Goal: Task Accomplishment & Management: Complete application form

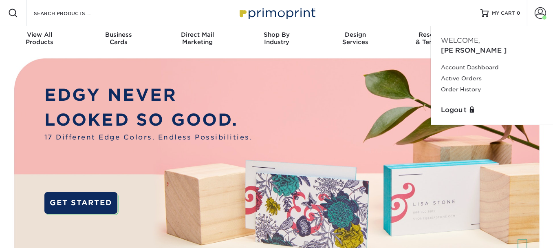
click at [466, 73] on link "Active Orders" at bounding box center [492, 78] width 102 height 11
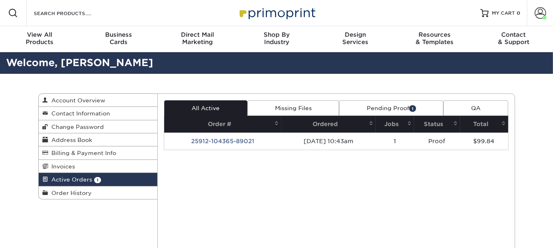
click at [383, 106] on link "Pending Proof 1" at bounding box center [391, 107] width 104 height 15
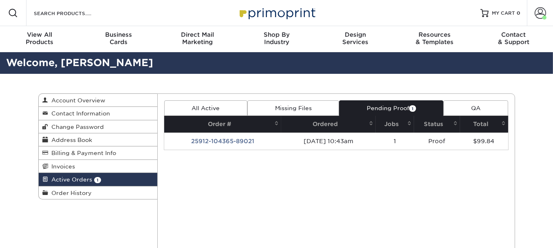
click at [383, 106] on link "Pending Proof 1" at bounding box center [391, 107] width 104 height 15
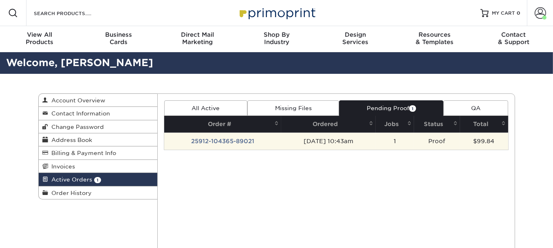
click at [437, 142] on td "Proof" at bounding box center [437, 140] width 46 height 17
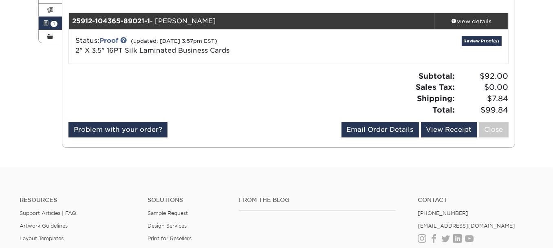
scroll to position [163, 0]
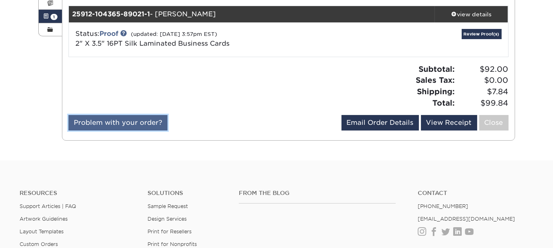
click at [128, 120] on link "Problem with your order?" at bounding box center [117, 122] width 99 height 15
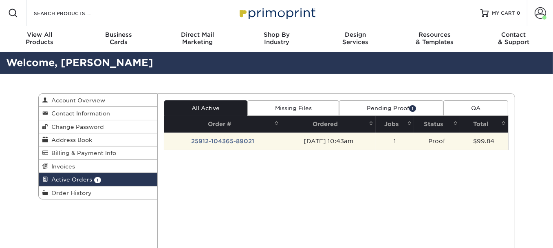
click at [200, 138] on td "25912-104365-89021" at bounding box center [222, 140] width 117 height 17
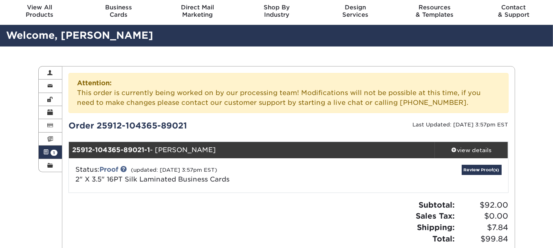
scroll to position [41, 0]
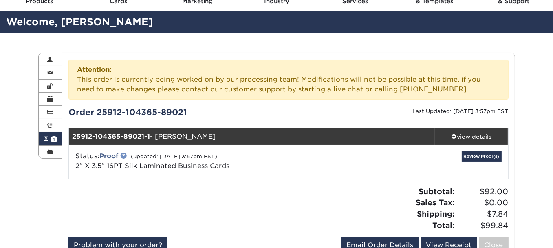
click at [125, 155] on link at bounding box center [123, 155] width 7 height 7
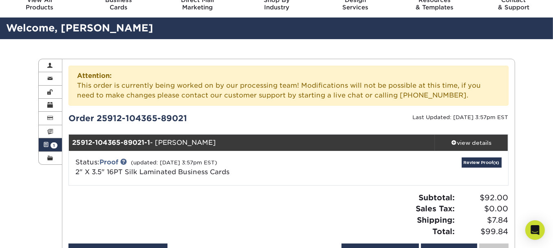
scroll to position [27, 0]
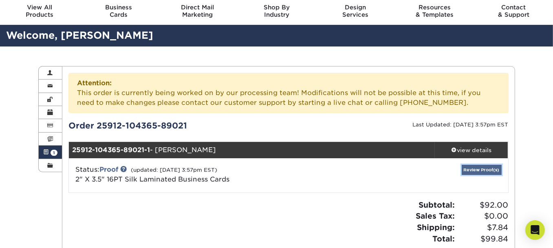
click at [488, 167] on link "Review Proof(s)" at bounding box center [482, 170] width 40 height 10
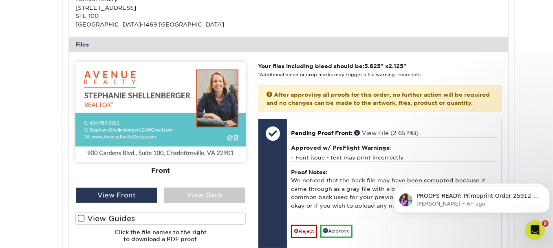
scroll to position [0, 0]
click at [503, 201] on p "Erica • 6h ago" at bounding box center [477, 203] width 123 height 7
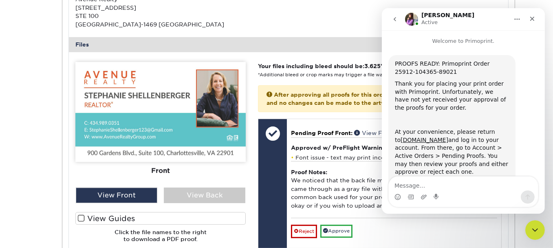
scroll to position [85, 0]
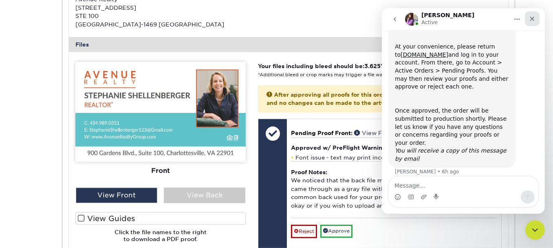
click at [534, 20] on icon "Close" at bounding box center [532, 18] width 7 height 7
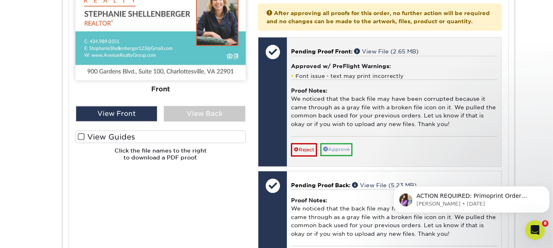
scroll to position [516, 0]
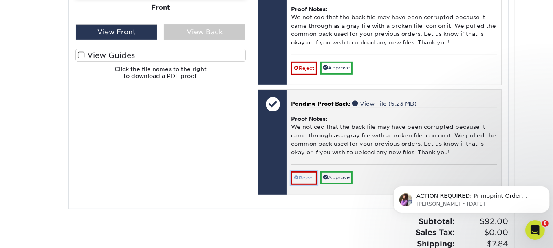
click at [305, 184] on link "Reject" at bounding box center [304, 177] width 26 height 13
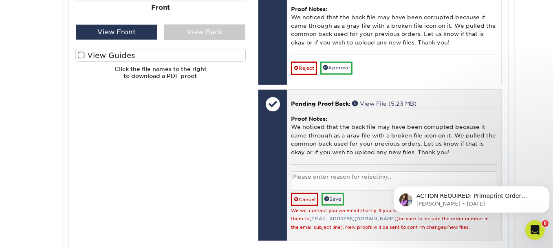
scroll to position [598, 0]
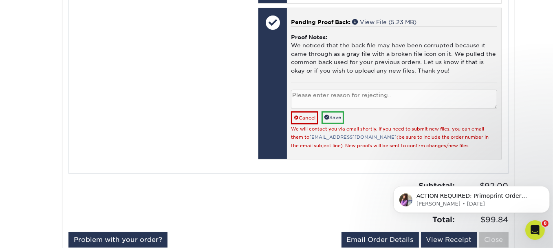
click at [313, 103] on textarea at bounding box center [394, 99] width 206 height 19
type textarea "Requested to re-submit"
click at [333, 120] on link "Save" at bounding box center [333, 117] width 22 height 13
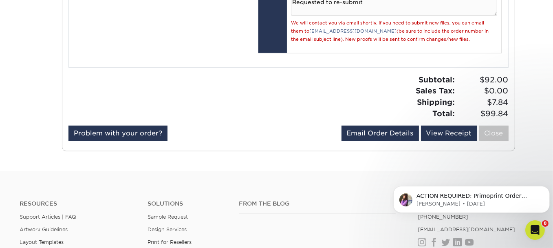
scroll to position [693, 0]
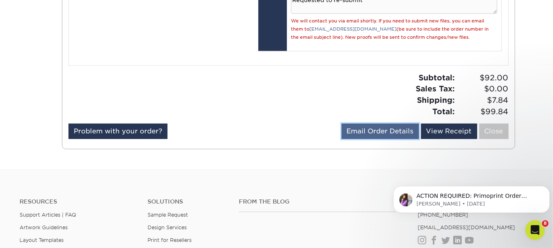
click at [373, 137] on link "Email Order Details" at bounding box center [380, 131] width 77 height 15
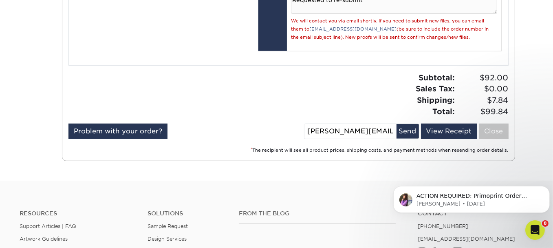
click at [307, 137] on input "amy@avenuerealtygroup.com" at bounding box center [351, 131] width 92 height 15
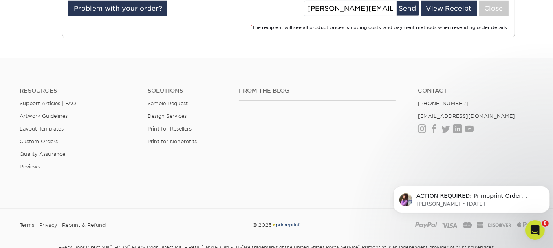
scroll to position [734, 0]
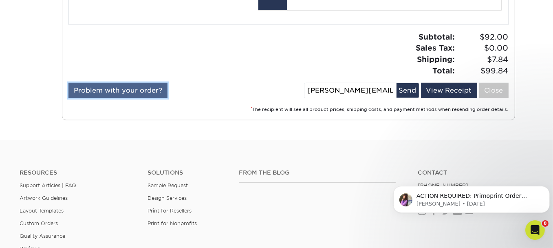
click at [128, 96] on link "Problem with your order?" at bounding box center [117, 90] width 99 height 15
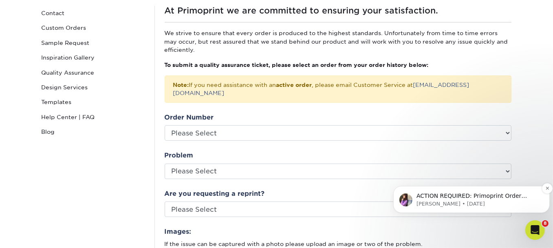
click at [461, 201] on p "Erica • 1d ago" at bounding box center [477, 203] width 123 height 7
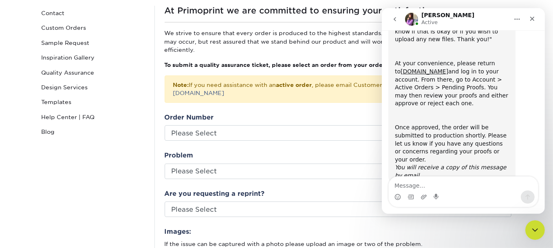
scroll to position [141, 0]
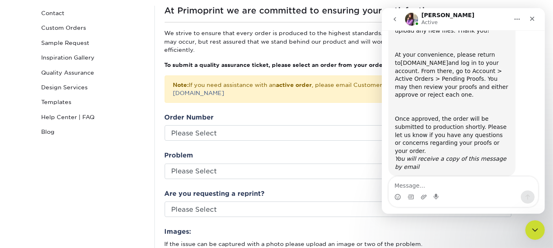
click at [428, 60] on link "www.primoprint.com" at bounding box center [424, 63] width 48 height 7
click at [106, 126] on link "Blog" at bounding box center [93, 131] width 110 height 15
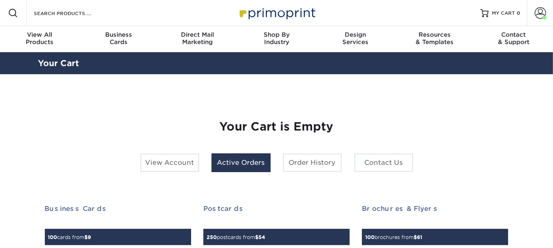
click at [249, 162] on link "Active Orders" at bounding box center [241, 162] width 59 height 19
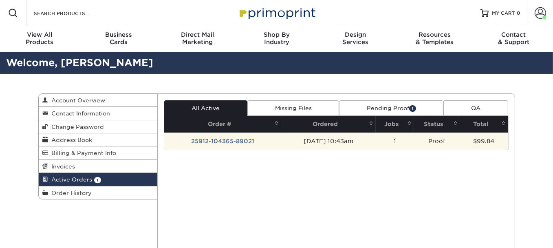
click at [208, 140] on td "25912-104365-89021" at bounding box center [222, 140] width 117 height 17
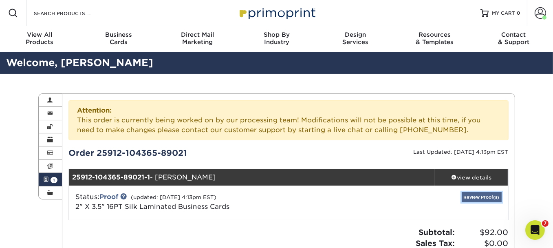
click at [476, 195] on link "Review Proof(s)" at bounding box center [482, 197] width 40 height 10
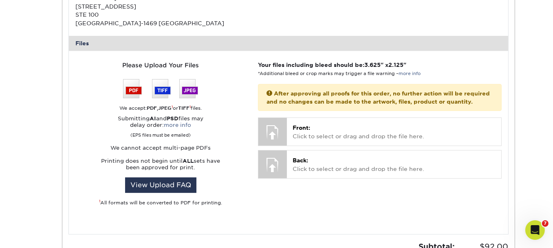
scroll to position [367, 0]
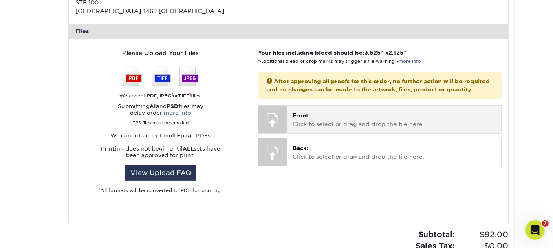
click at [316, 128] on p "Front: Click to select or drag and drop the file here." at bounding box center [394, 119] width 203 height 17
click at [344, 127] on p "Front: Click to select or drag and drop the file here." at bounding box center [394, 119] width 203 height 17
click at [294, 119] on span "Front:" at bounding box center [302, 115] width 18 height 7
click at [362, 127] on p "Front: Click to select or drag and drop the file here." at bounding box center [394, 119] width 203 height 17
click at [298, 128] on p "Front: Click to select or drag and drop the file here." at bounding box center [394, 119] width 203 height 17
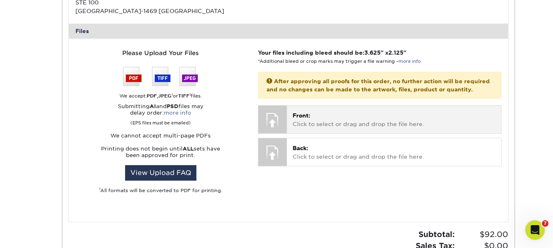
click at [274, 129] on div at bounding box center [272, 120] width 29 height 29
click at [317, 128] on p "Front: Click to select or drag and drop the file here." at bounding box center [394, 119] width 203 height 17
click at [275, 129] on div at bounding box center [272, 120] width 29 height 29
click at [272, 129] on div at bounding box center [272, 120] width 29 height 29
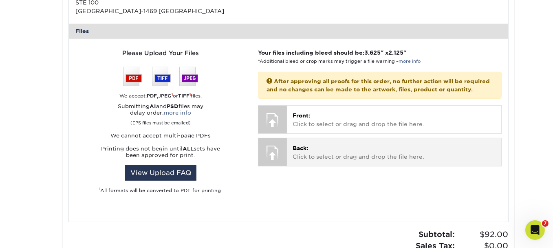
click at [299, 159] on p "Back: Click to select or drag and drop the file here." at bounding box center [394, 152] width 203 height 17
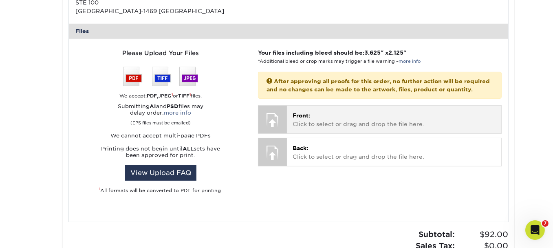
click at [295, 128] on p "Front: Click to select or drag and drop the file here." at bounding box center [394, 119] width 203 height 17
click at [294, 127] on p "Front: Click to select or drag and drop the file here." at bounding box center [394, 119] width 203 height 17
click at [294, 119] on span "Front:" at bounding box center [302, 115] width 18 height 7
click at [309, 119] on span "Front:" at bounding box center [302, 115] width 18 height 7
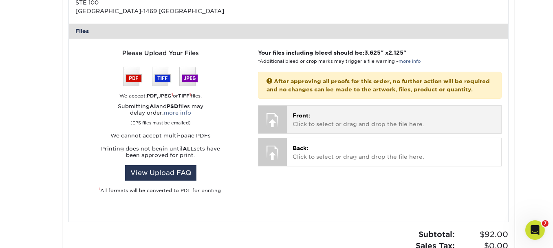
click at [320, 128] on p "Front: Click to select or drag and drop the file here." at bounding box center [394, 119] width 203 height 17
click at [279, 125] on div at bounding box center [272, 120] width 29 height 29
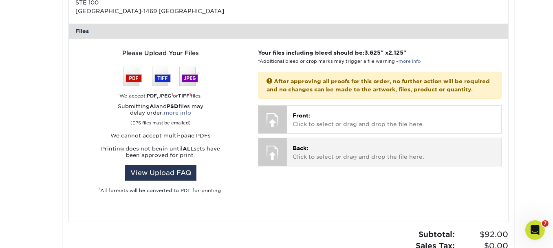
click at [289, 157] on div "Back: Click to select or drag and drop the file here. Choose file" at bounding box center [394, 151] width 214 height 27
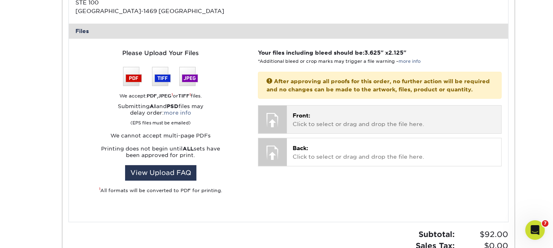
click at [292, 133] on div "Front: Click to select or drag and drop the file here. Choose file" at bounding box center [394, 119] width 214 height 27
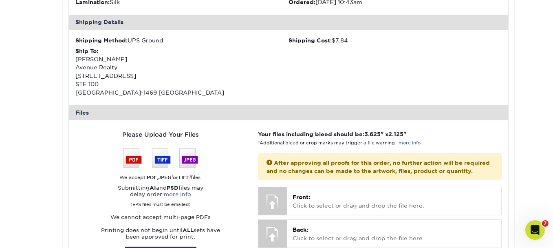
scroll to position [163, 0]
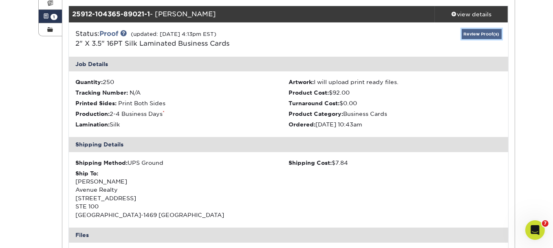
click at [482, 31] on link "Review Proof(s)" at bounding box center [482, 34] width 40 height 10
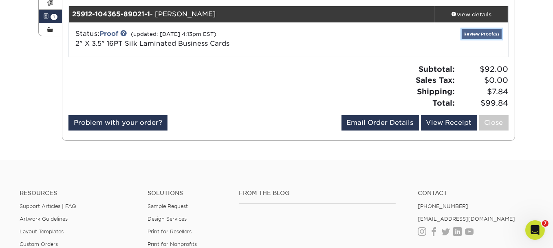
click at [482, 31] on link "Review Proof(s)" at bounding box center [482, 34] width 40 height 10
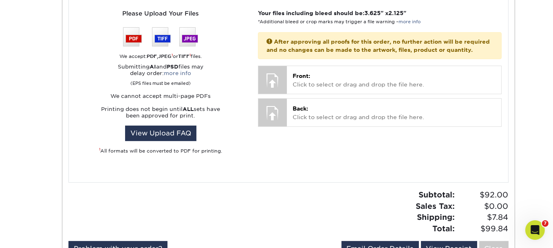
scroll to position [408, 0]
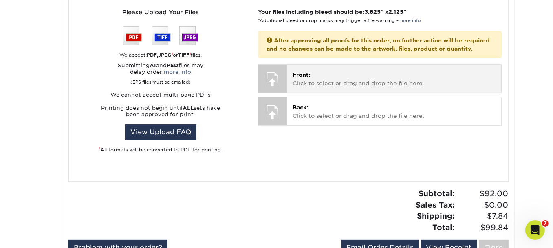
click at [313, 84] on p "Front: Click to select or drag and drop the file here." at bounding box center [394, 79] width 203 height 17
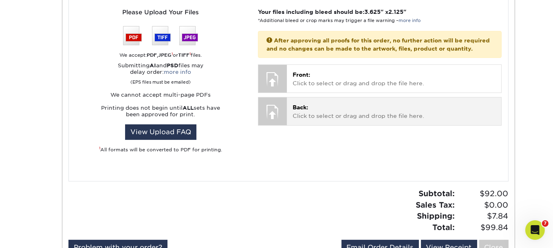
drag, startPoint x: 294, startPoint y: 121, endPoint x: 293, endPoint y: 116, distance: 4.6
click at [294, 120] on p "Back: Click to select or drag and drop the file here." at bounding box center [394, 111] width 203 height 17
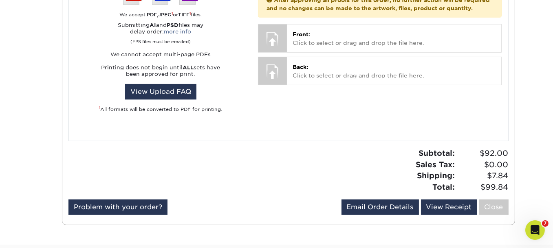
scroll to position [448, 0]
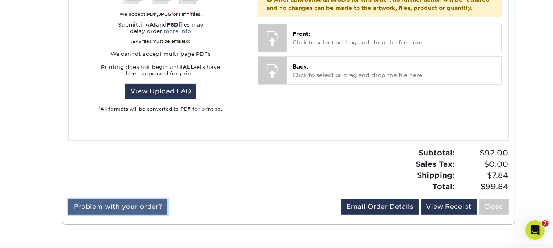
click at [140, 202] on link "Problem with your order?" at bounding box center [117, 206] width 99 height 15
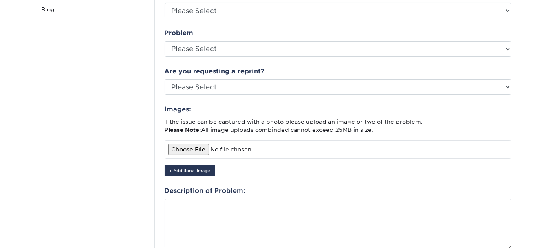
type input "C:\fakepath\Back of Business Card (3).pdf"
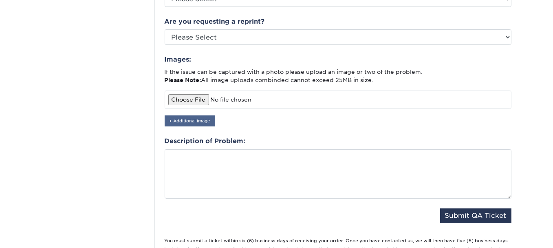
scroll to position [245, 0]
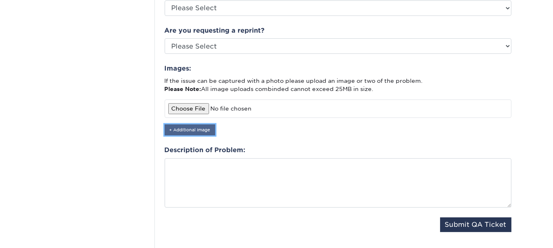
click at [180, 124] on button "+ Additional Image" at bounding box center [190, 129] width 51 height 11
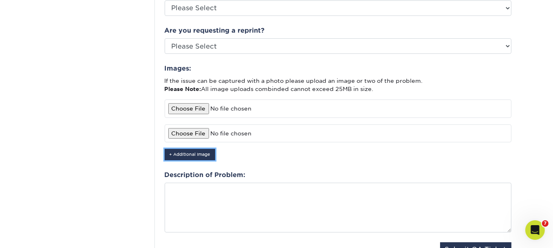
scroll to position [0, 0]
click at [198, 124] on input "file" at bounding box center [338, 133] width 347 height 18
type input "C:\fakepath\[PERSON_NAME] (1).pdf"
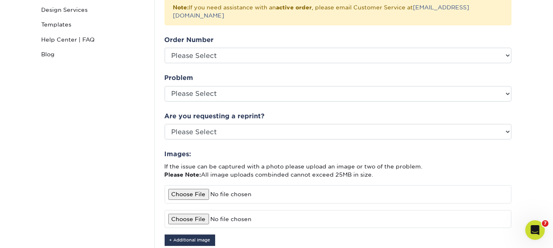
scroll to position [122, 0]
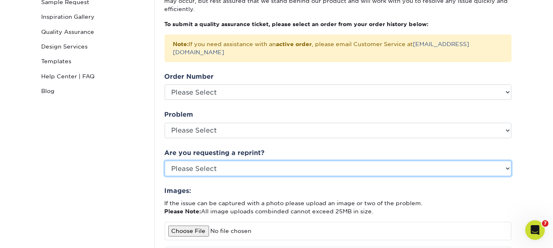
click at [212, 161] on select "Please Select Yes No Other" at bounding box center [338, 168] width 347 height 15
click at [165, 161] on select "Please Select Yes No Other" at bounding box center [338, 168] width 347 height 15
click at [214, 163] on select "Please Select Yes No Other" at bounding box center [338, 168] width 347 height 15
select select "other"
click at [165, 161] on select "Please Select Yes No Other" at bounding box center [338, 168] width 347 height 15
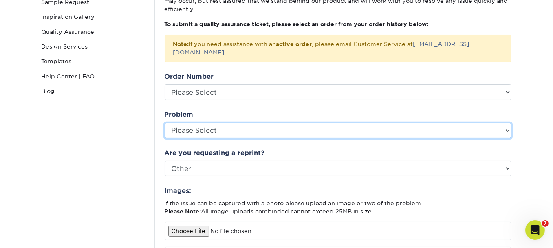
click at [204, 123] on select "Please Select Coating Missing Images Bindery Color Cutting Missing Hardware Shi…" at bounding box center [338, 130] width 347 height 15
select select "Missing Images"
click at [165, 123] on select "Please Select Coating Missing Images Bindery Color Cutting Missing Hardware Shi…" at bounding box center [338, 130] width 347 height 15
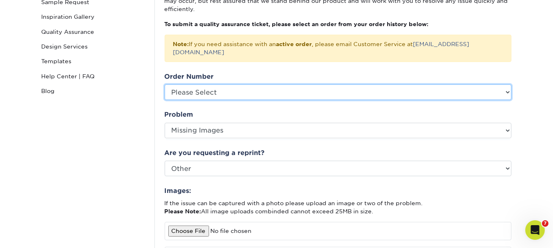
click at [240, 84] on select "Please Select P2177533 P2170715 P2168298 P2165465 P2160896 P2159798 P2155484 P2…" at bounding box center [338, 91] width 347 height 15
click at [291, 84] on select "Please Select P2177533 P2170715 P2168298 P2165465 P2160896 P2159798 P2155484 P2…" at bounding box center [338, 91] width 347 height 15
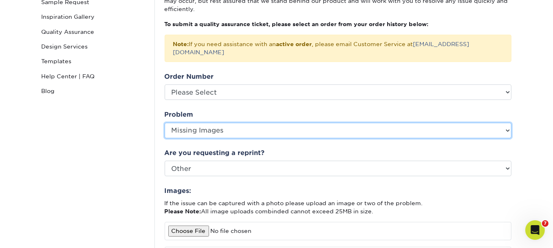
click at [217, 123] on select "Please Select Coating Missing Images Bindery Color Cutting Missing Hardware Shi…" at bounding box center [338, 130] width 347 height 15
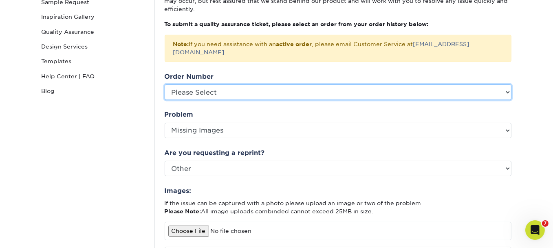
click at [232, 84] on select "Please Select P2177533 P2170715 P2168298 P2165465 P2160896 P2159798 P2155484 P2…" at bounding box center [338, 91] width 347 height 15
click at [219, 84] on select "Please Select P2177533 P2170715 P2168298 P2165465 P2160896 P2159798 P2155484 P2…" at bounding box center [338, 91] width 347 height 15
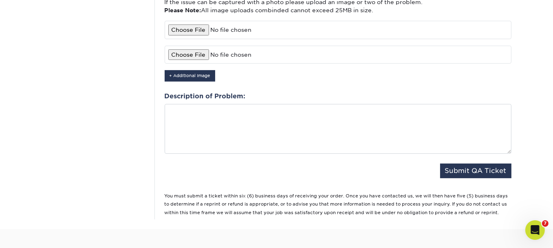
scroll to position [326, 0]
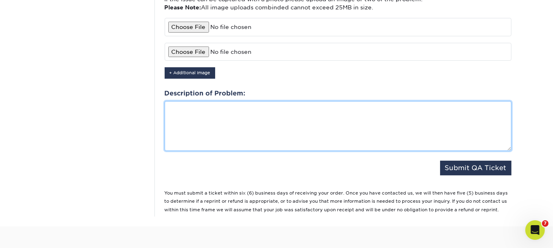
click at [211, 106] on textarea at bounding box center [338, 126] width 347 height 50
paste textarea "25912-104365-89021"
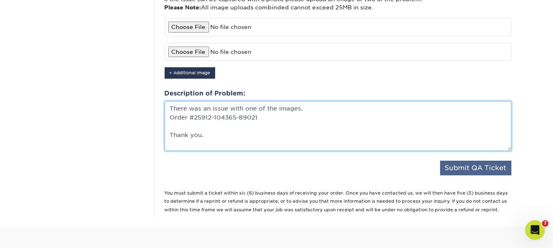
type textarea "There was an issue with one of the images. Order #25912-104365-89021 Thank you."
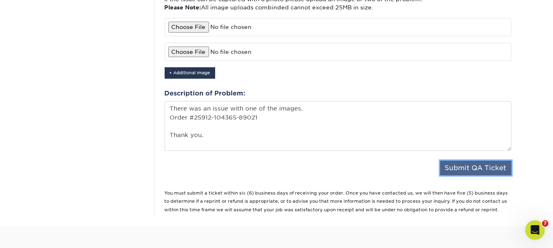
click at [460, 161] on button "Submit QA Ticket" at bounding box center [475, 168] width 71 height 15
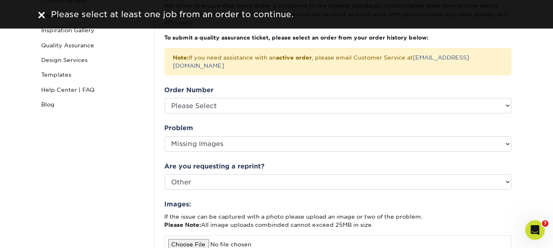
scroll to position [122, 0]
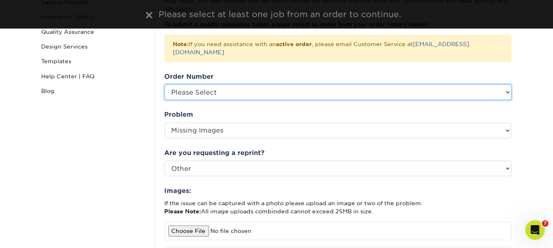
click at [212, 84] on select "Please Select P2177533 P2170715 P2168298 P2165465 P2160896 P2159798 P2155484 P2…" at bounding box center [338, 91] width 347 height 15
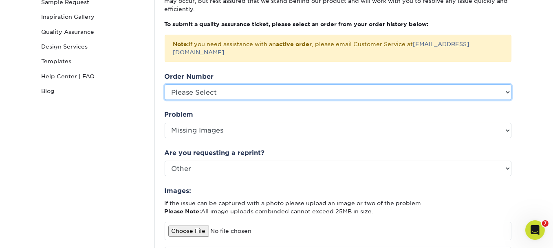
click at [196, 84] on select "Please Select P2177533 P2170715 P2168298 P2165465 P2160896 P2159798 P2155484 P2…" at bounding box center [338, 91] width 347 height 15
drag, startPoint x: 196, startPoint y: 81, endPoint x: 174, endPoint y: 83, distance: 22.1
click at [174, 84] on select "Please Select P2177533 P2170715 P2168298 P2165465 P2160896 P2159798 P2155484 P2…" at bounding box center [338, 91] width 347 height 15
select select "766283"
click at [243, 84] on select "Please Select P2177533 P2170715 P2168298 P2165465 P2160896 P2159798 P2155484 P2…" at bounding box center [338, 91] width 347 height 15
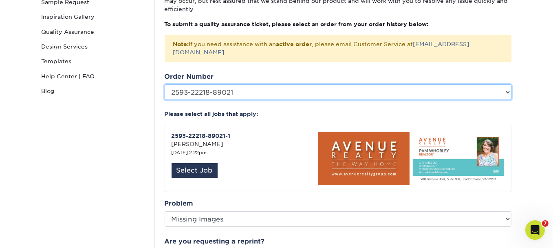
click at [247, 86] on select "Please Select P2177533 P2170715 P2168298 P2165465 P2160896 P2159798 P2155484 P2…" at bounding box center [338, 91] width 347 height 15
click at [251, 84] on select "Please Select P2177533 P2170715 P2168298 P2165465 P2160896 P2159798 P2155484 P2…" at bounding box center [338, 91] width 347 height 15
click at [247, 88] on select "Please Select P2177533 P2170715 P2168298 P2165465 P2160896 P2159798 P2155484 P2…" at bounding box center [338, 91] width 347 height 15
drag, startPoint x: 243, startPoint y: 81, endPoint x: 85, endPoint y: 77, distance: 158.6
click at [85, 77] on div "Quality Assurance Contact Custom Orders Sample Request Inspiration Gallery Qual…" at bounding box center [276, 237] width 489 height 564
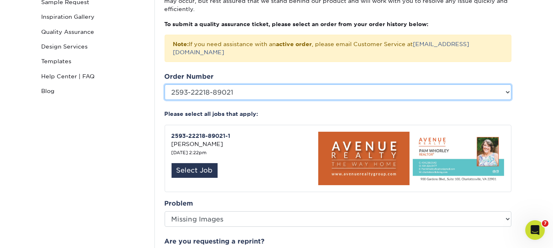
click at [240, 84] on select "Please Select P2177533 P2170715 P2168298 P2165465 P2160896 P2159798 P2155484 P2…" at bounding box center [338, 91] width 347 height 15
click at [231, 84] on select "Please Select P2177533 P2170715 P2168298 P2165465 P2160896 P2159798 P2155484 P2…" at bounding box center [338, 91] width 347 height 15
click at [230, 84] on select "Please Select P2177533 P2170715 P2168298 P2165465 P2160896 P2159798 P2155484 P2…" at bounding box center [338, 91] width 347 height 15
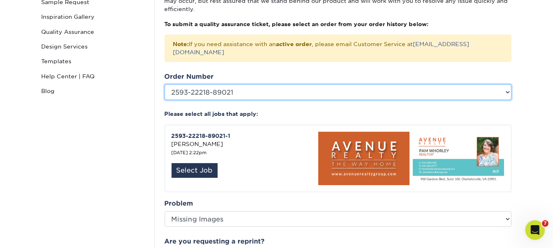
click at [230, 84] on select "Please Select P2177533 P2170715 P2168298 P2165465 P2160896 P2159798 P2155484 P2…" at bounding box center [338, 91] width 347 height 15
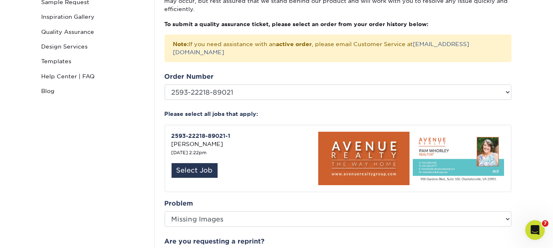
click at [126, 146] on div "Quality Assurance Contact Custom Orders Sample Request Inspiration Gallery Qual…" at bounding box center [93, 237] width 122 height 544
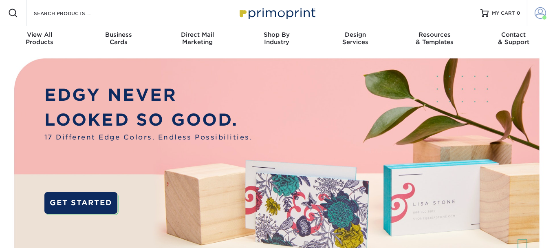
click at [535, 16] on span at bounding box center [540, 12] width 11 height 11
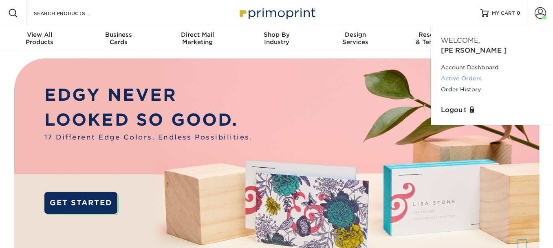
click at [467, 73] on link "Active Orders" at bounding box center [492, 78] width 102 height 11
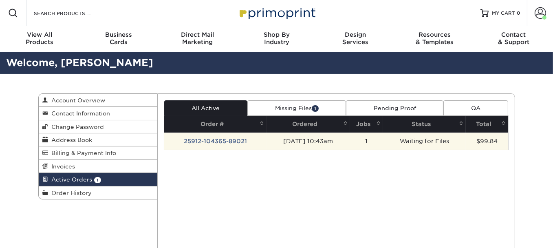
click at [211, 140] on td "25912-104365-89021" at bounding box center [215, 140] width 102 height 17
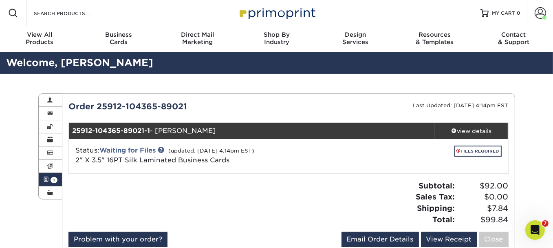
drag, startPoint x: 197, startPoint y: 107, endPoint x: 101, endPoint y: 106, distance: 96.6
click at [99, 106] on div "Order 25912-104365-89021" at bounding box center [175, 106] width 226 height 12
click at [204, 93] on div "Active Orders Account Overview Contact Information Change Password Address Book…" at bounding box center [276, 175] width 489 height 203
drag, startPoint x: 211, startPoint y: 101, endPoint x: 96, endPoint y: 106, distance: 115.5
click at [96, 106] on div "Order 25912-104365-89021" at bounding box center [175, 106] width 226 height 12
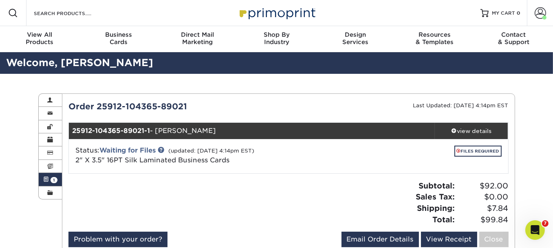
copy div "25912-104365-89021"
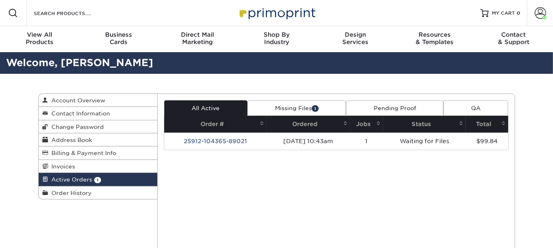
click at [280, 113] on link "Missing Files 1" at bounding box center [296, 107] width 99 height 15
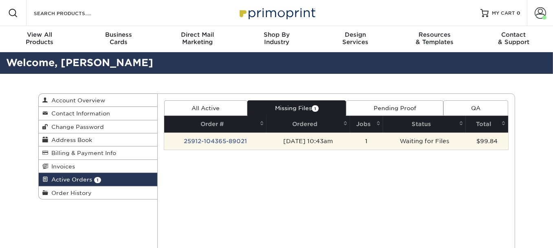
click at [200, 137] on td "25912-104365-89021" at bounding box center [215, 140] width 102 height 17
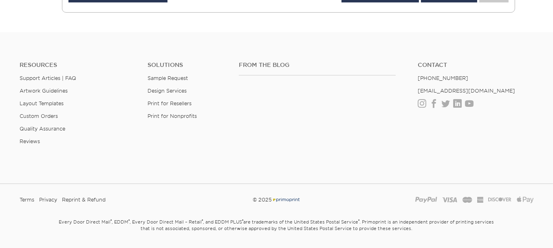
scroll to position [41, 0]
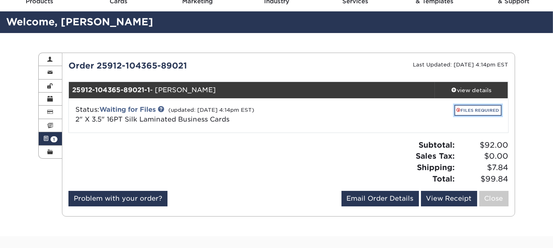
click at [477, 110] on link "FILES REQUIRED" at bounding box center [478, 110] width 47 height 11
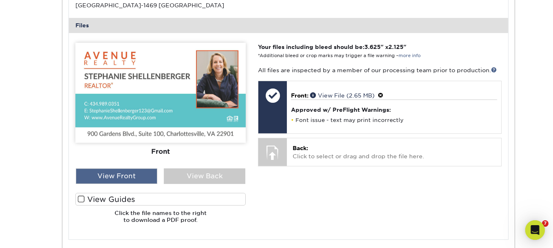
scroll to position [0, 0]
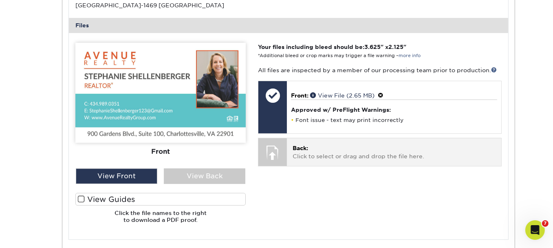
click at [301, 148] on span "Back:" at bounding box center [300, 148] width 15 height 7
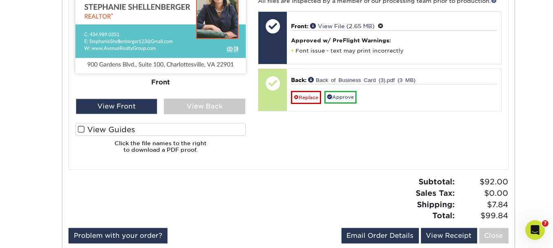
scroll to position [408, 0]
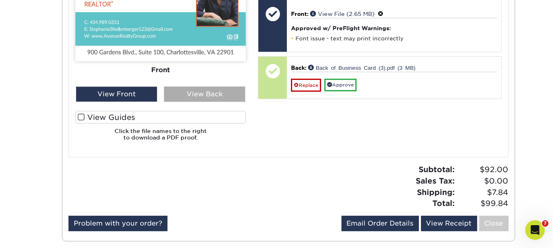
click at [178, 92] on div "View Back" at bounding box center [205, 93] width 82 height 15
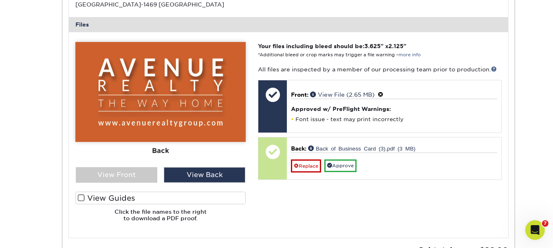
scroll to position [326, 0]
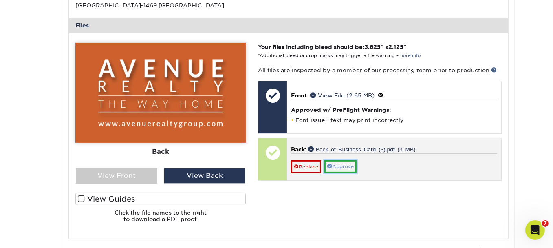
click at [349, 166] on link "Approve" at bounding box center [340, 166] width 32 height 13
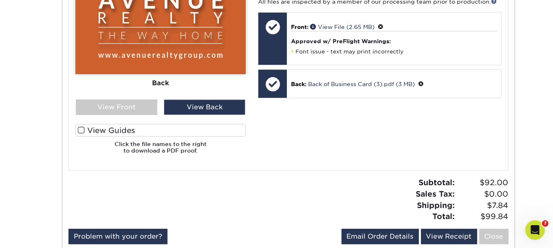
scroll to position [408, 0]
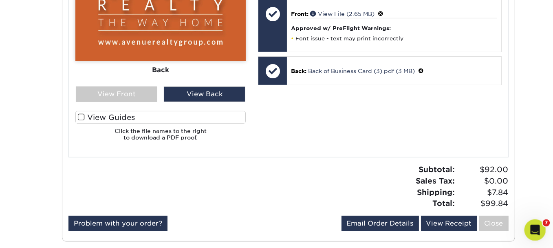
click at [530, 226] on icon "Open Intercom Messenger" at bounding box center [533, 228] width 13 height 13
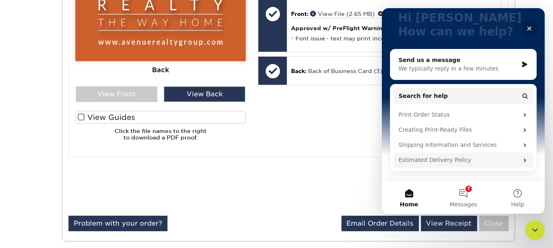
scroll to position [92, 0]
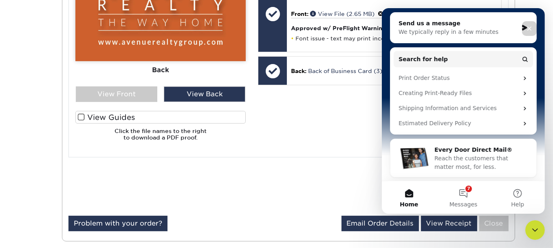
click at [471, 198] on button "7 Messages" at bounding box center [463, 197] width 54 height 33
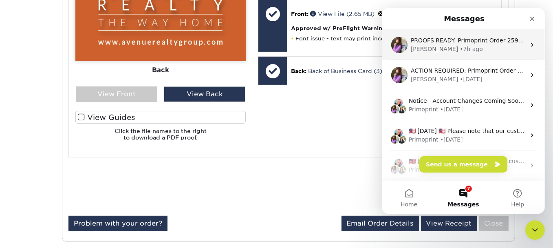
click at [456, 55] on div "PROOFS READY: Primoprint Order 25912-104365-89021 Thank you for placing your pr…" at bounding box center [463, 45] width 163 height 30
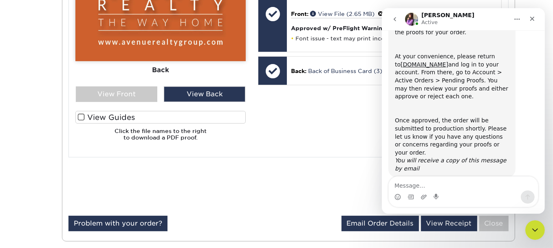
scroll to position [85, 0]
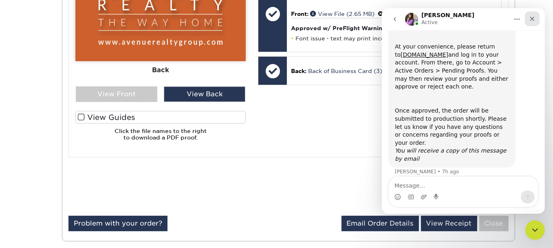
click at [534, 20] on icon "Close" at bounding box center [532, 18] width 7 height 7
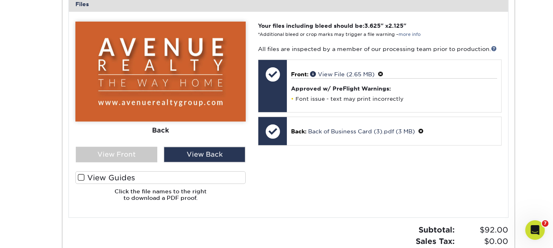
scroll to position [408, 0]
